Goal: Information Seeking & Learning: Learn about a topic

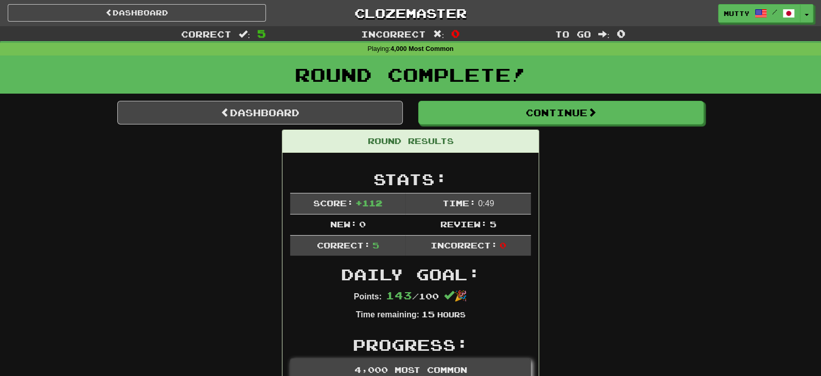
scroll to position [68, 0]
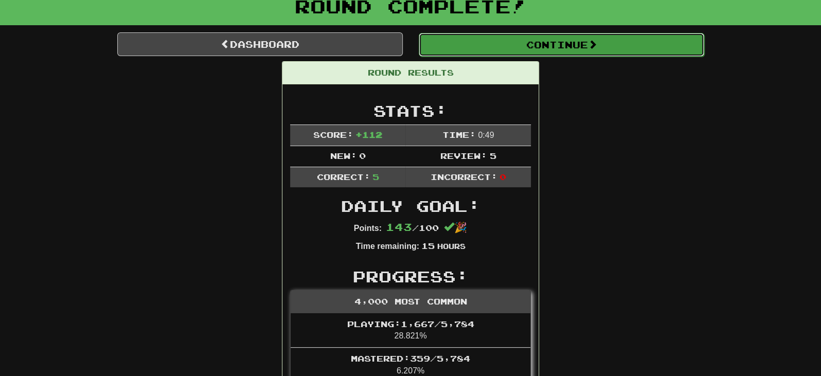
click at [556, 45] on button "Continue" at bounding box center [562, 45] width 286 height 24
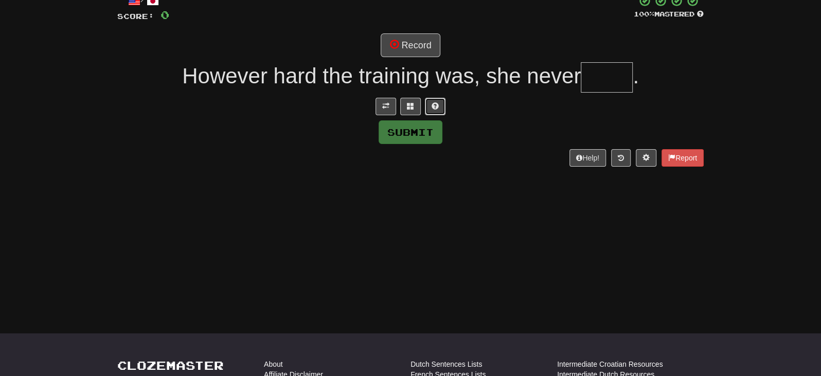
click at [437, 104] on span at bounding box center [435, 105] width 7 height 7
click at [400, 105] on span at bounding box center [398, 105] width 7 height 7
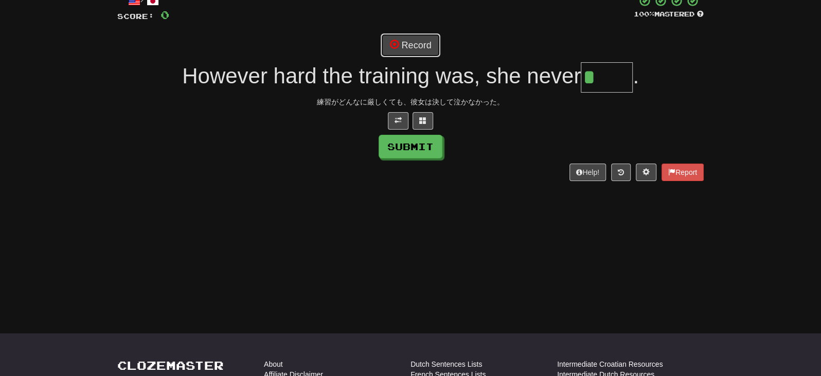
click at [417, 37] on button "Record" at bounding box center [410, 45] width 59 height 24
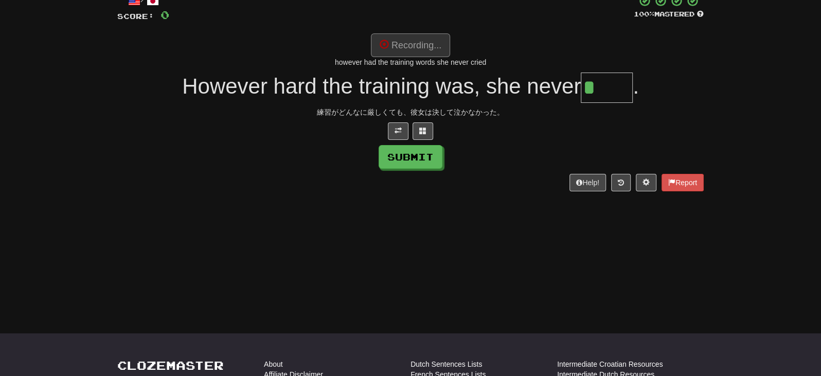
type input "*****"
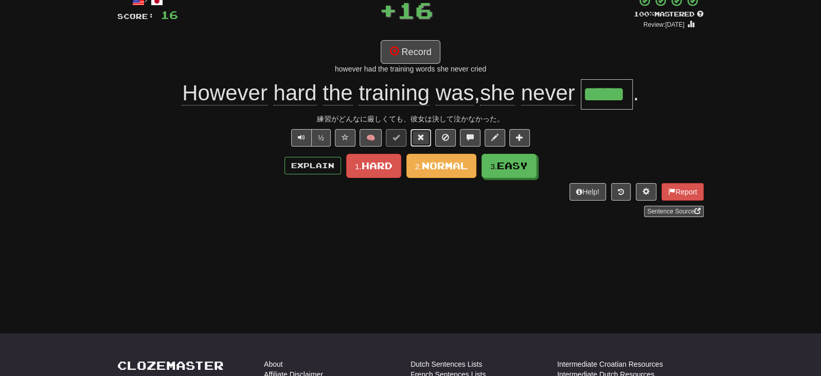
click at [411, 138] on button at bounding box center [421, 137] width 21 height 17
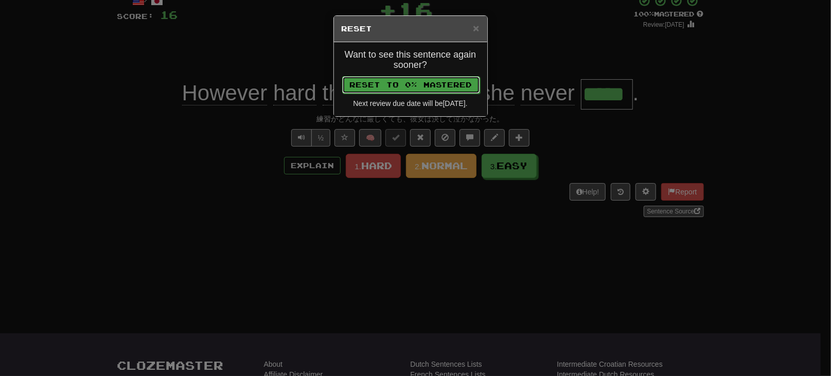
click at [407, 81] on button "Reset to 0% Mastered" at bounding box center [411, 84] width 138 height 17
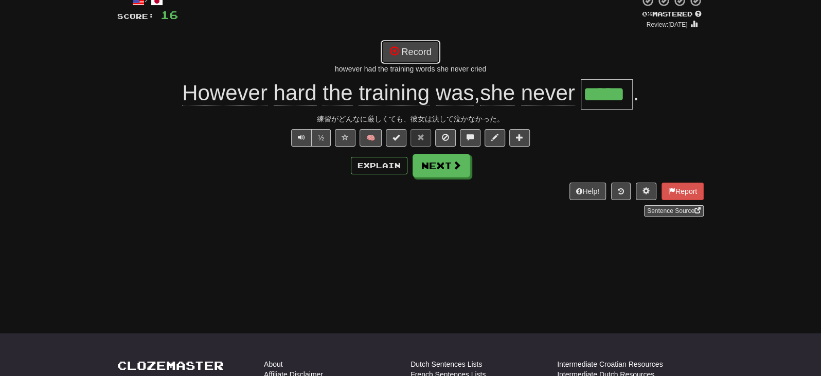
click at [414, 57] on button "Record" at bounding box center [410, 52] width 59 height 24
click at [428, 50] on button "Record" at bounding box center [410, 52] width 59 height 24
click at [446, 160] on button "Next" at bounding box center [442, 166] width 58 height 24
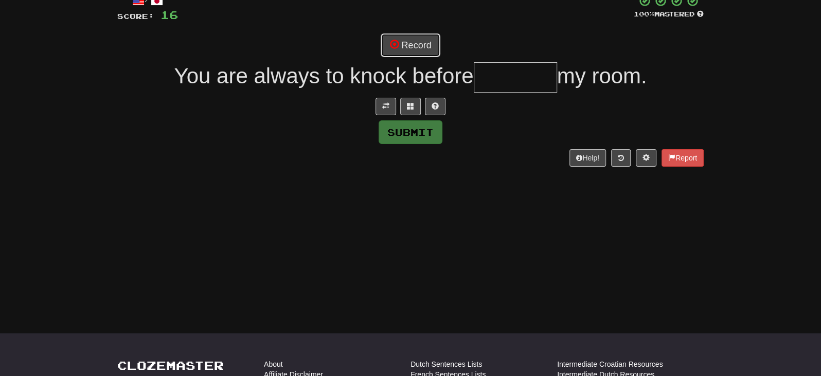
click at [420, 45] on button "Record" at bounding box center [410, 45] width 59 height 24
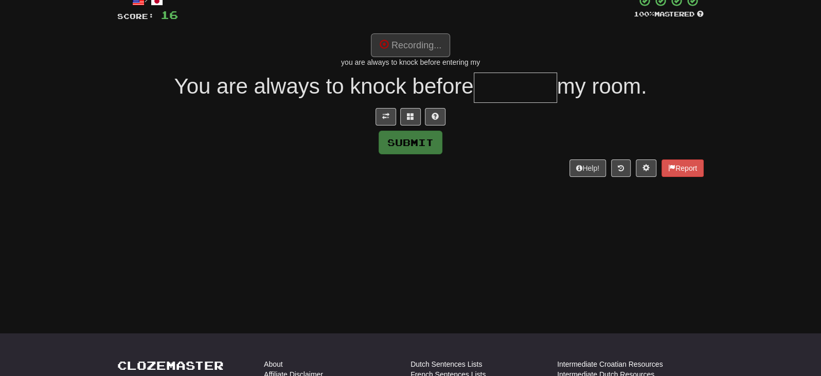
type input "********"
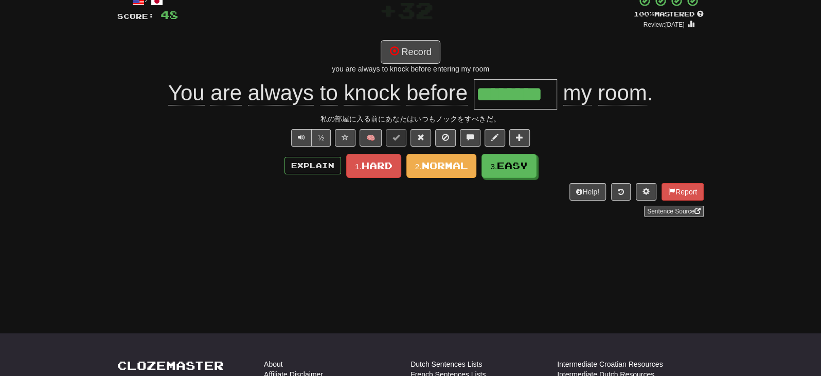
scroll to position [0, 0]
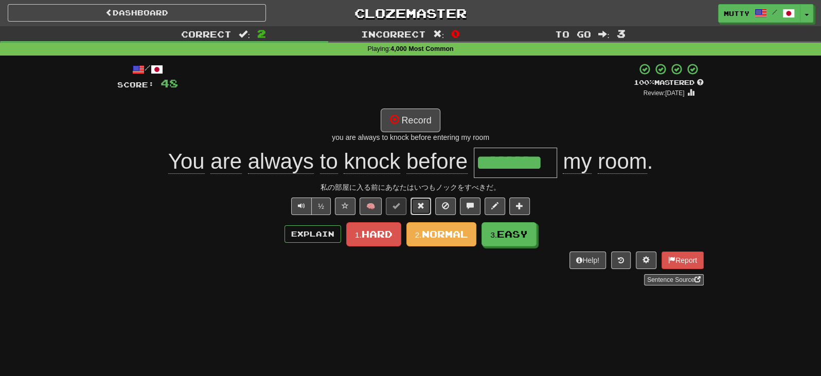
click at [423, 210] on button at bounding box center [421, 206] width 21 height 17
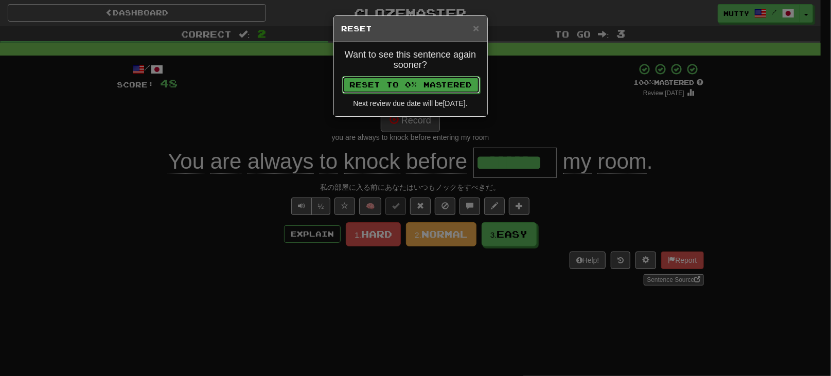
click at [424, 83] on button "Reset to 0% Mastered" at bounding box center [411, 84] width 138 height 17
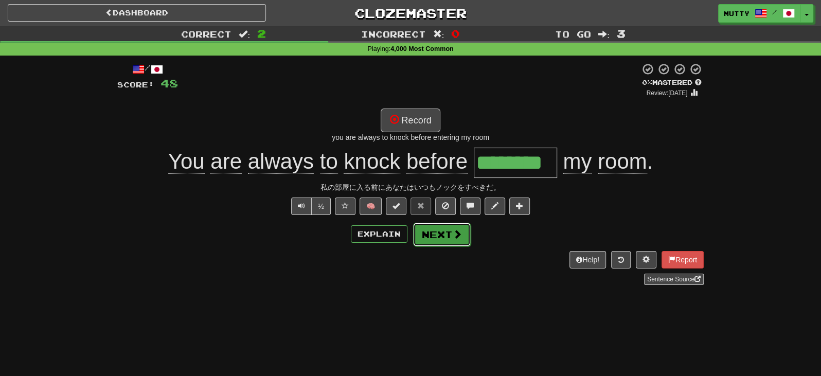
click at [450, 231] on button "Next" at bounding box center [442, 235] width 58 height 24
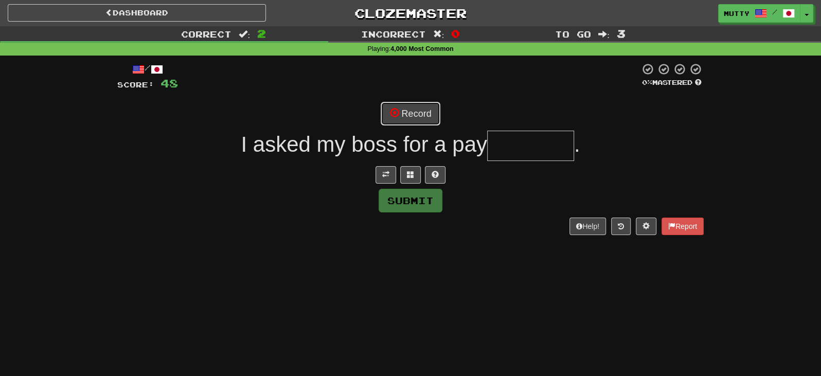
click at [429, 112] on button "Record" at bounding box center [410, 114] width 59 height 24
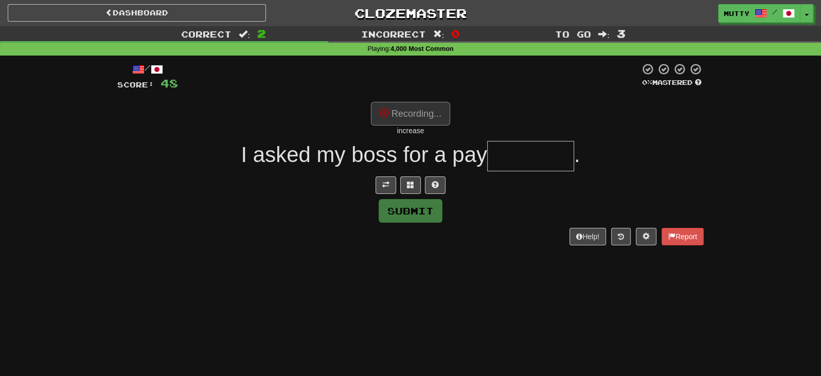
type input "********"
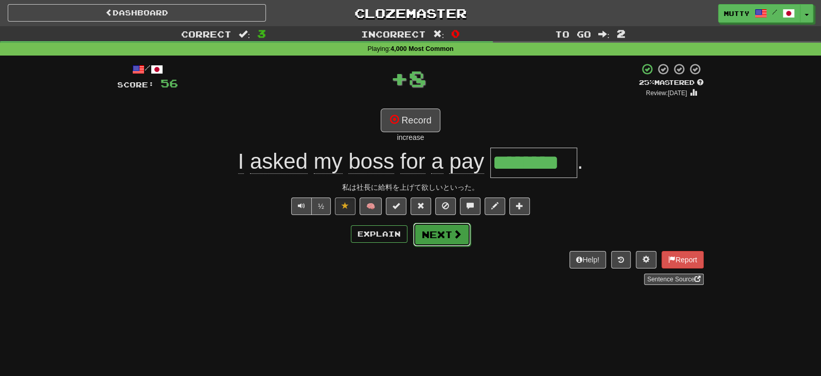
click at [451, 239] on button "Next" at bounding box center [442, 235] width 58 height 24
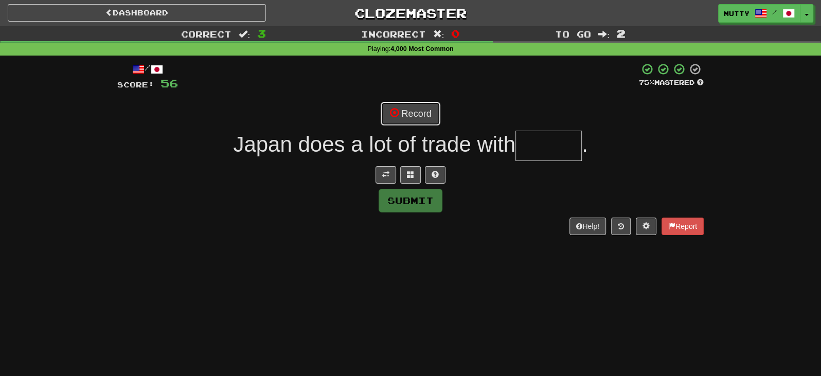
click at [406, 112] on button "Record" at bounding box center [410, 114] width 59 height 24
click at [437, 171] on span at bounding box center [435, 174] width 7 height 7
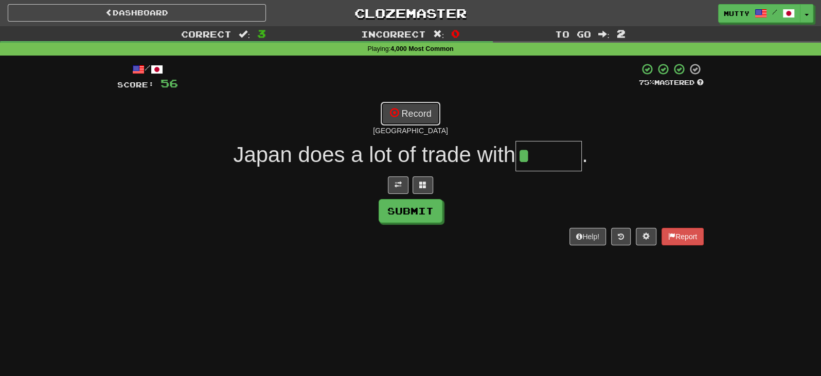
click at [416, 114] on button "Record" at bounding box center [410, 114] width 59 height 24
type input "*******"
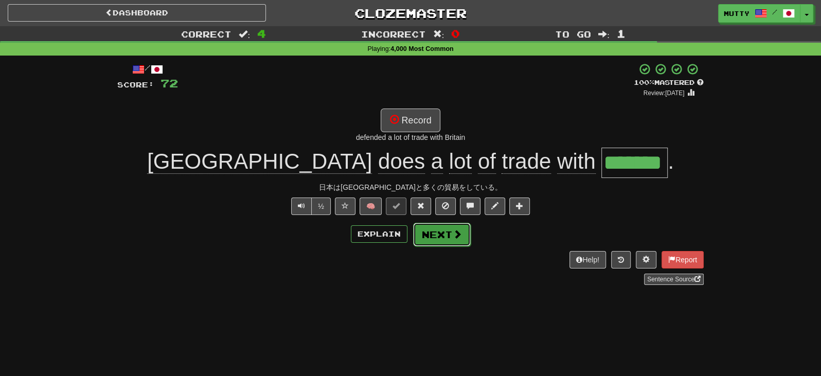
click at [441, 228] on button "Next" at bounding box center [442, 235] width 58 height 24
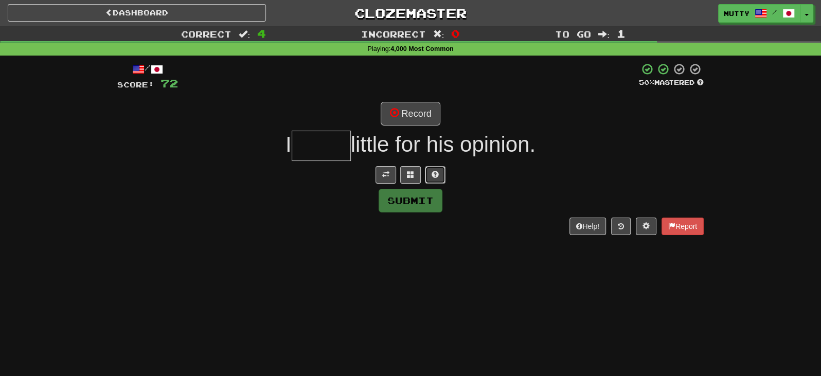
click at [442, 175] on button at bounding box center [435, 174] width 21 height 17
click at [402, 173] on button at bounding box center [398, 174] width 21 height 17
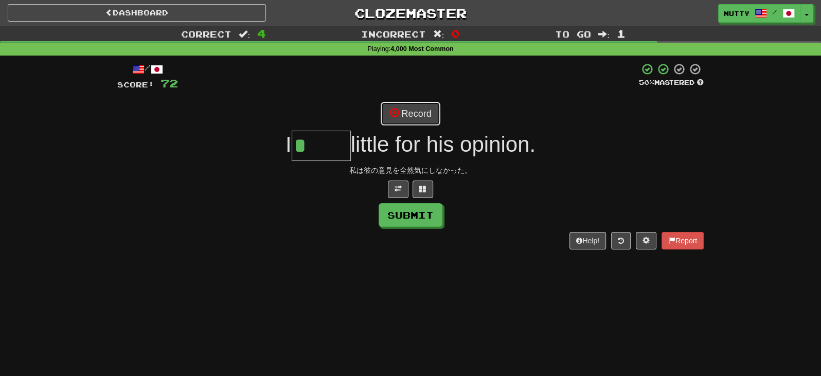
click at [414, 120] on button "Record" at bounding box center [410, 114] width 59 height 24
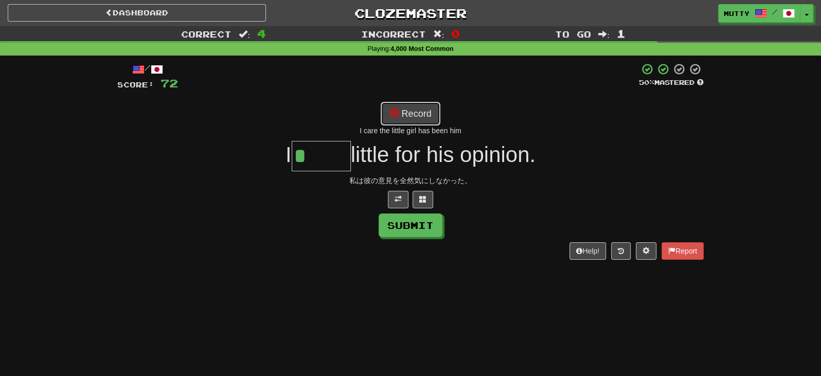
click at [427, 123] on button "Record" at bounding box center [410, 114] width 59 height 24
type input "*****"
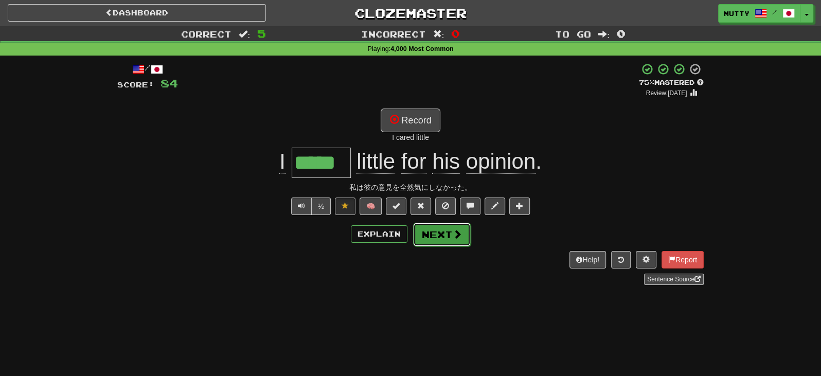
click at [444, 229] on button "Next" at bounding box center [442, 235] width 58 height 24
